Goal: Task Accomplishment & Management: Complete application form

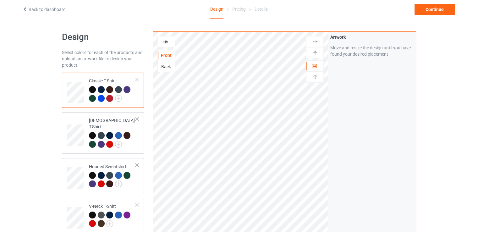
scroll to position [126, 0]
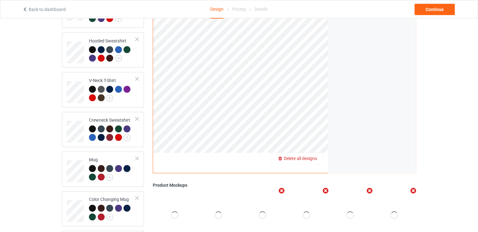
click at [311, 156] on span "Delete all designs" at bounding box center [300, 158] width 33 height 5
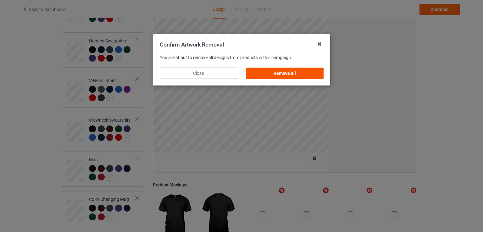
click at [293, 76] on div "Remove all" at bounding box center [284, 73] width 77 height 11
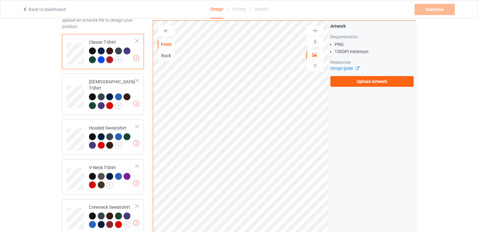
scroll to position [31, 0]
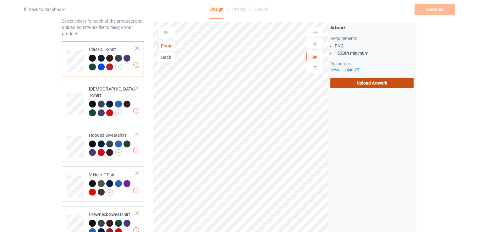
click at [365, 78] on label "Upload Artwork" at bounding box center [372, 83] width 83 height 11
click at [0, 0] on input "Upload Artwork" at bounding box center [0, 0] width 0 height 0
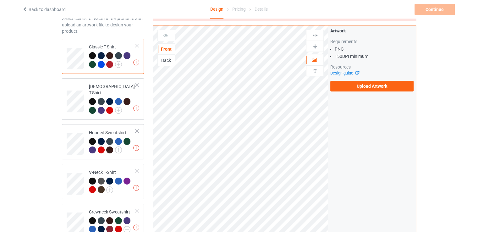
scroll to position [0, 0]
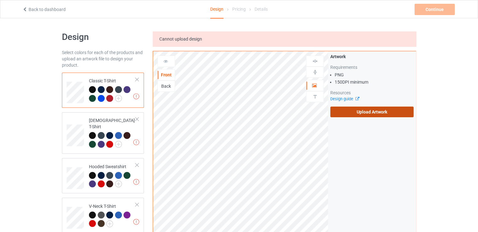
click at [366, 108] on label "Upload Artwork" at bounding box center [372, 112] width 83 height 11
click at [0, 0] on input "Upload Artwork" at bounding box center [0, 0] width 0 height 0
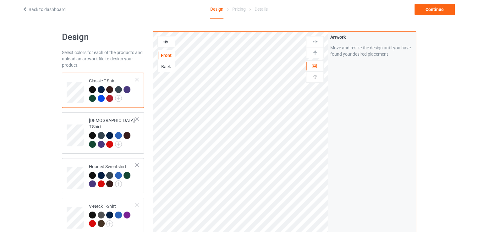
click at [316, 42] on img at bounding box center [315, 42] width 6 height 6
click at [313, 53] on img at bounding box center [315, 53] width 6 height 6
click at [316, 42] on img at bounding box center [315, 42] width 6 height 6
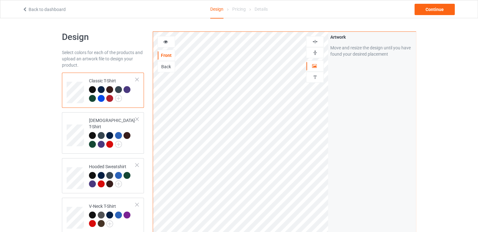
click at [313, 52] on img at bounding box center [315, 53] width 6 height 6
click at [449, 10] on div "Continue" at bounding box center [435, 9] width 40 height 11
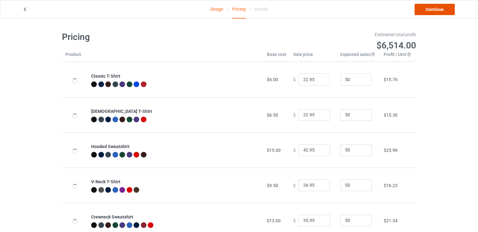
click at [450, 7] on link "Continue" at bounding box center [435, 9] width 40 height 11
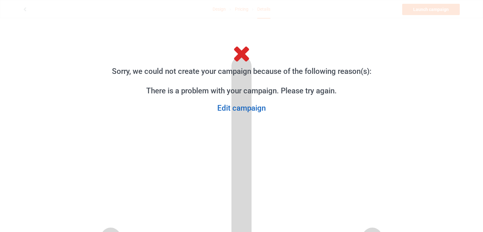
click at [247, 108] on link "Edit campaign" at bounding box center [242, 108] width 270 height 10
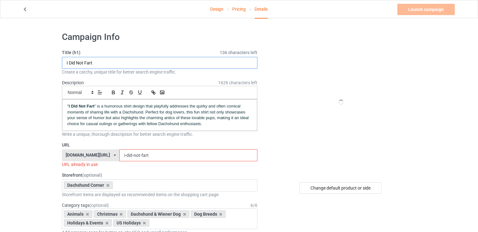
click at [122, 64] on input "I Did Not Fart" at bounding box center [160, 63] width 196 height 12
click at [122, 63] on input "I Did Not Fart" at bounding box center [160, 63] width 196 height 12
paste input "Tiny Paws, Timeless Love"
type input "Tiny Paws, Timeless Love"
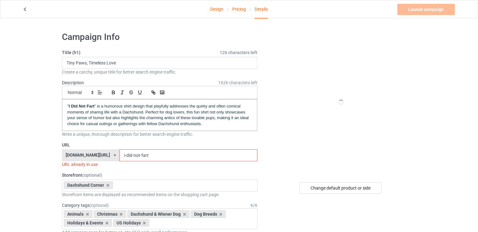
click at [121, 157] on input "i-did-not-fart" at bounding box center [189, 155] width 138 height 12
paste input "Tiny Paws, Timeless Love"
click at [120, 153] on input "Tiny Paws, Timeless Love" at bounding box center [189, 155] width 138 height 12
click at [120, 154] on input "tiny Paws, Timeless Love" at bounding box center [189, 155] width 138 height 12
click at [128, 155] on input "tiny-paws, Timeless Love" at bounding box center [189, 155] width 138 height 12
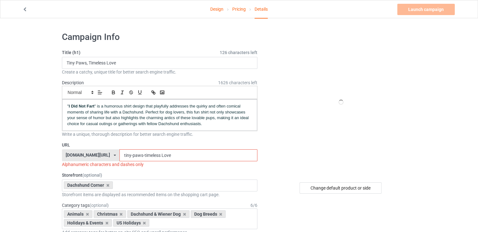
click at [146, 156] on input "tiny-paws-timeless Love" at bounding box center [189, 155] width 138 height 12
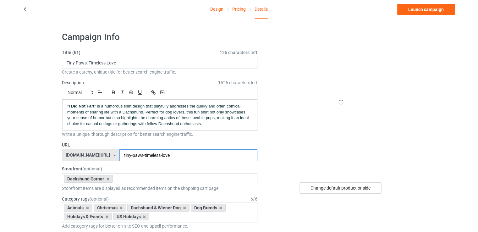
type input "tiny-paws-timeless-love"
click at [155, 146] on label "URL" at bounding box center [160, 145] width 196 height 6
click at [135, 113] on span "" is a humorous shirt design that playfully addresses the quirky and often comi…" at bounding box center [158, 115] width 183 height 22
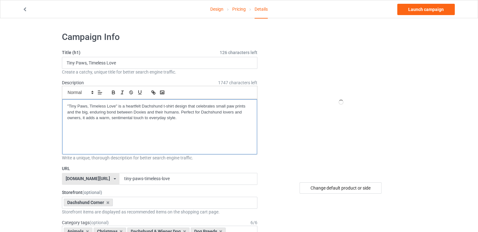
click at [205, 124] on p at bounding box center [159, 124] width 185 height 6
click at [203, 121] on p at bounding box center [159, 124] width 185 height 6
click at [191, 117] on p ""Tiny Paws, Timeless Love" is a heartfelt Dachshund t-shirt design that celebra…" at bounding box center [159, 112] width 185 height 18
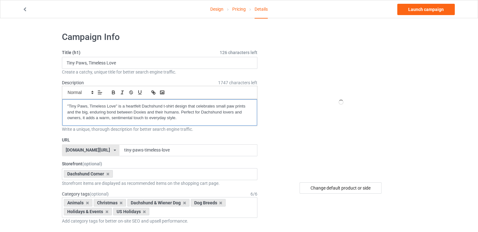
click at [115, 107] on p ""Tiny Paws, Timeless Love" is a heartfelt Dachshund t-shirt design that celebra…" at bounding box center [159, 112] width 185 height 18
click at [69, 103] on div ""Tiny Paws, Timeless Love" is a heartfelt Dachshund t-shirt design that celebra…" at bounding box center [159, 112] width 195 height 26
click at [113, 93] on icon "button" at bounding box center [114, 93] width 6 height 6
click at [138, 109] on p "" Tiny Paws, Timeless Love " is a heartfelt Dachshund t-shirt design that celeb…" at bounding box center [159, 112] width 185 height 18
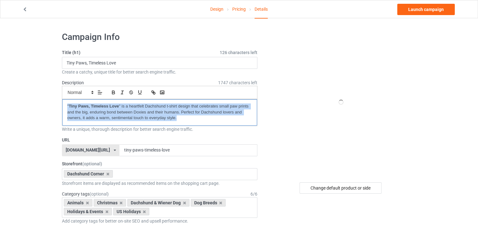
copy p "" Tiny Paws, Timeless Love " is a heartfelt Dachshund t-shirt design that celeb…"
click at [416, 11] on link "Launch campaign" at bounding box center [427, 9] width 58 height 11
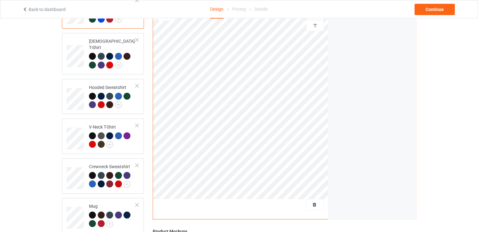
scroll to position [157, 0]
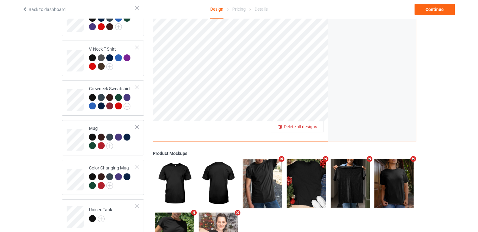
click at [308, 124] on span "Delete all designs" at bounding box center [300, 126] width 33 height 5
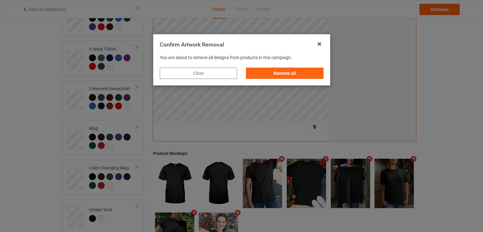
click at [308, 122] on div "Confirm Artwork Removal You are about to remove all designs from products in th…" at bounding box center [241, 116] width 483 height 232
click at [301, 73] on div "Remove all" at bounding box center [284, 73] width 77 height 11
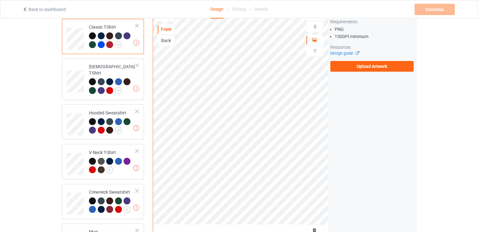
scroll to position [0, 0]
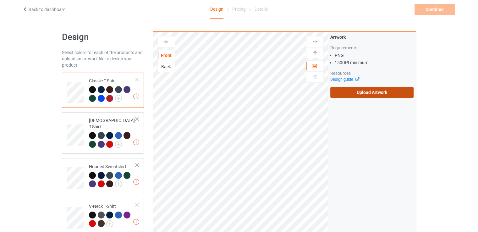
click at [359, 94] on label "Upload Artwork" at bounding box center [372, 92] width 83 height 11
click at [0, 0] on input "Upload Artwork" at bounding box center [0, 0] width 0 height 0
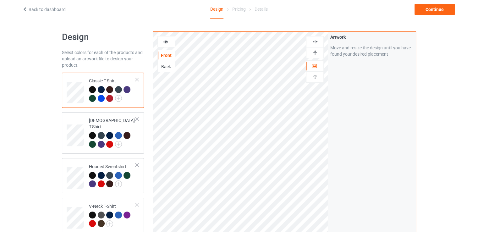
click at [315, 44] on div at bounding box center [315, 41] width 18 height 11
click at [315, 44] on img at bounding box center [315, 42] width 6 height 6
click at [316, 52] on img at bounding box center [315, 53] width 6 height 6
click at [94, 88] on div at bounding box center [92, 89] width 7 height 7
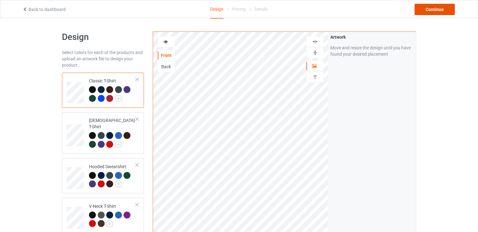
click at [428, 8] on div "Continue" at bounding box center [435, 9] width 40 height 11
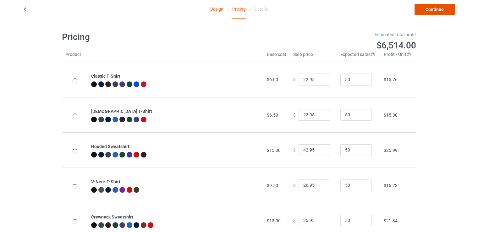
click at [428, 7] on link "Continue" at bounding box center [435, 9] width 40 height 11
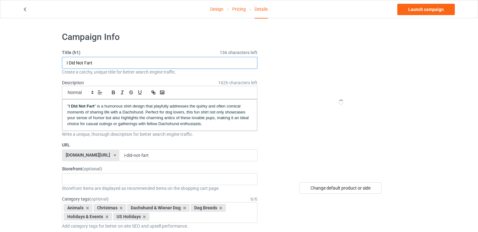
click at [170, 66] on input "I Did Not Fart" at bounding box center [160, 63] width 196 height 12
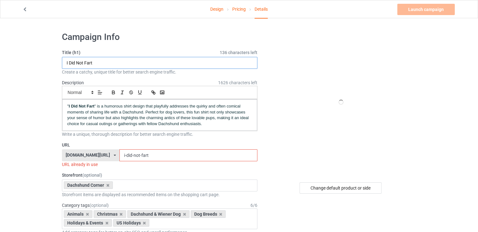
paste input "Tiny Paws, Timeless Love"
type input "Tiny Paws, Timeless Love"
click at [184, 114] on span "" is a humorous shirt design that playfully addresses the quirky and often comi…" at bounding box center [158, 115] width 183 height 22
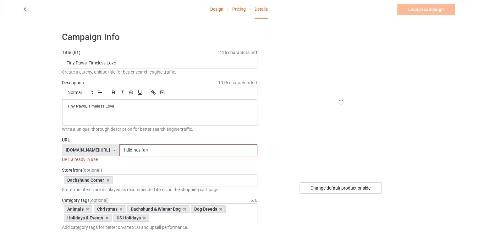
click at [193, 151] on input "i-did-not-fart" at bounding box center [189, 150] width 138 height 12
paste input "Tiny Paws, Timeless Love"
click at [120, 150] on input "Tiny Paws, Timeless Love" at bounding box center [189, 150] width 138 height 12
click at [120, 149] on input "Tiny Paws, Timeless Love" at bounding box center [189, 150] width 138 height 12
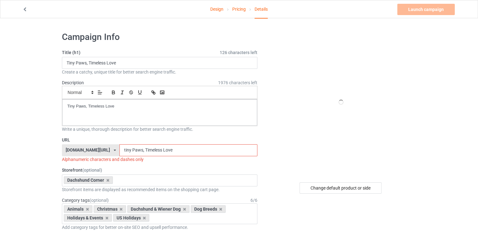
click at [120, 149] on input "tiny Paws, Timeless Love" at bounding box center [189, 150] width 138 height 12
click at [129, 150] on input "tiny-paws, Timeless Love" at bounding box center [189, 150] width 138 height 12
click at [145, 149] on input "tiny-paws-timeless Love" at bounding box center [189, 150] width 138 height 12
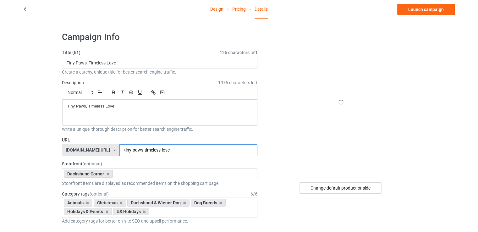
click at [163, 152] on input "tiny-paws-timeless-love" at bounding box center [189, 150] width 138 height 12
type input "tiny-paws-timeless-loves"
click at [360, 190] on div "Change default product or side" at bounding box center [341, 187] width 82 height 11
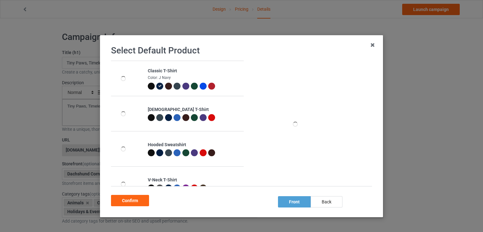
click at [148, 87] on div at bounding box center [151, 86] width 7 height 7
click at [129, 203] on div "Confirm" at bounding box center [130, 200] width 38 height 11
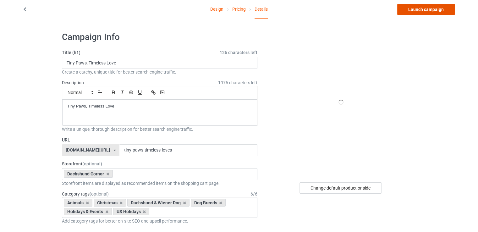
click at [421, 7] on link "Launch campaign" at bounding box center [427, 9] width 58 height 11
click at [421, 18] on body "Design Pricing Details Launch campaign Campaign Info Title (h1) 126 characters …" at bounding box center [239, 134] width 478 height 232
